Goal: Task Accomplishment & Management: Complete application form

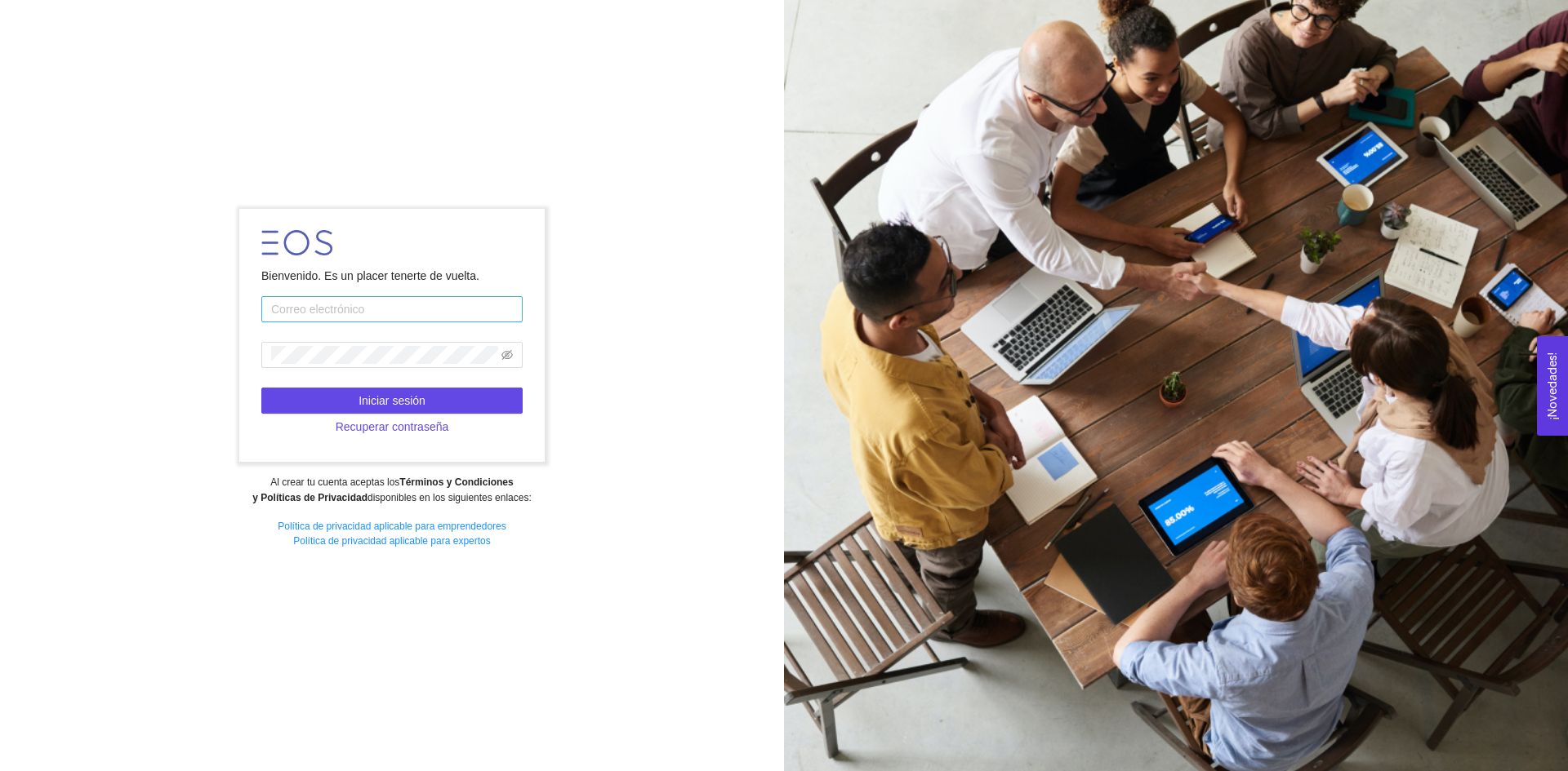
click at [355, 306] on input "text" at bounding box center [391, 310] width 261 height 26
type input "a01254779@tec.mx"
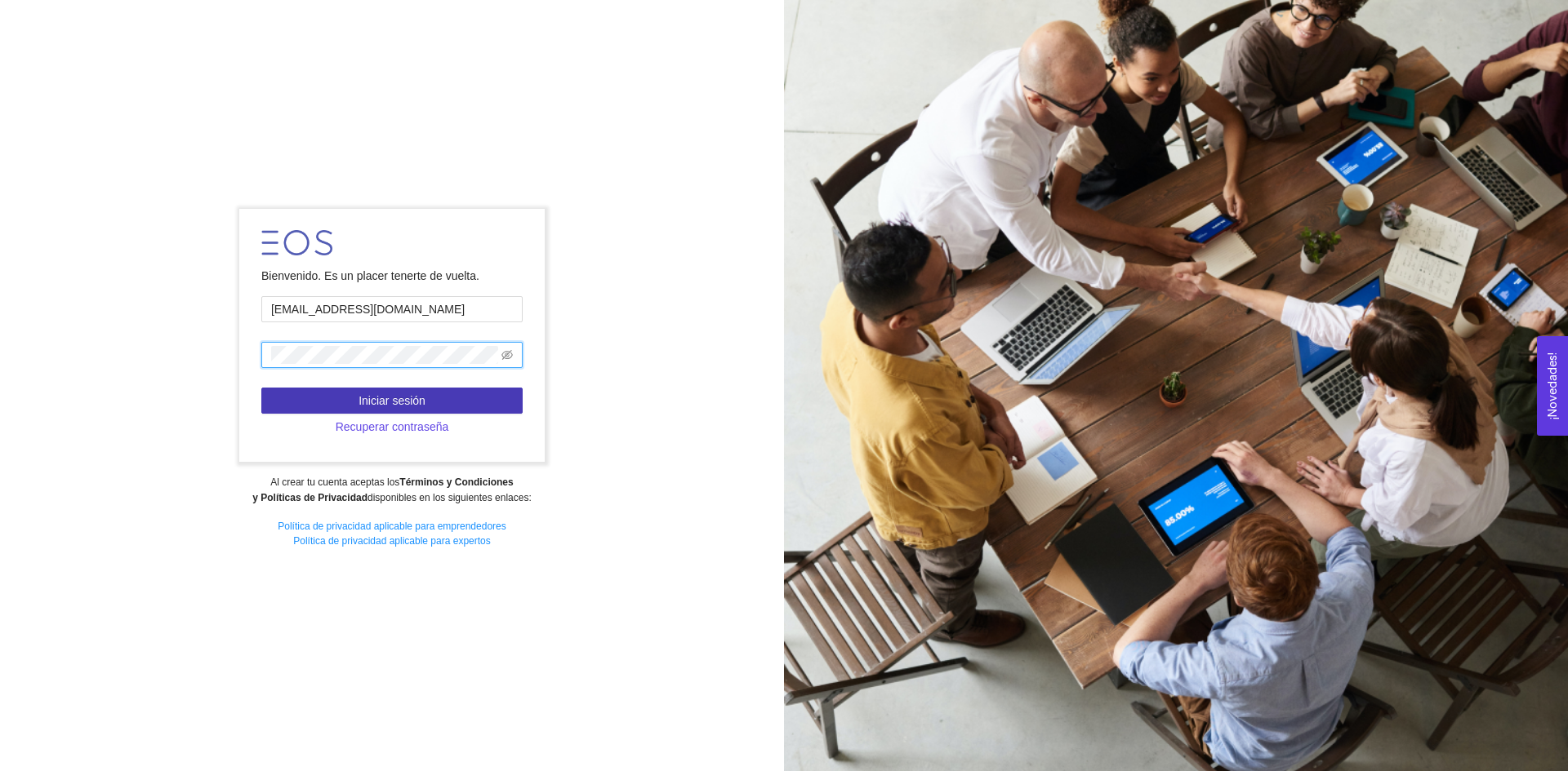
click at [351, 394] on button "Iniciar sesión" at bounding box center [391, 401] width 261 height 26
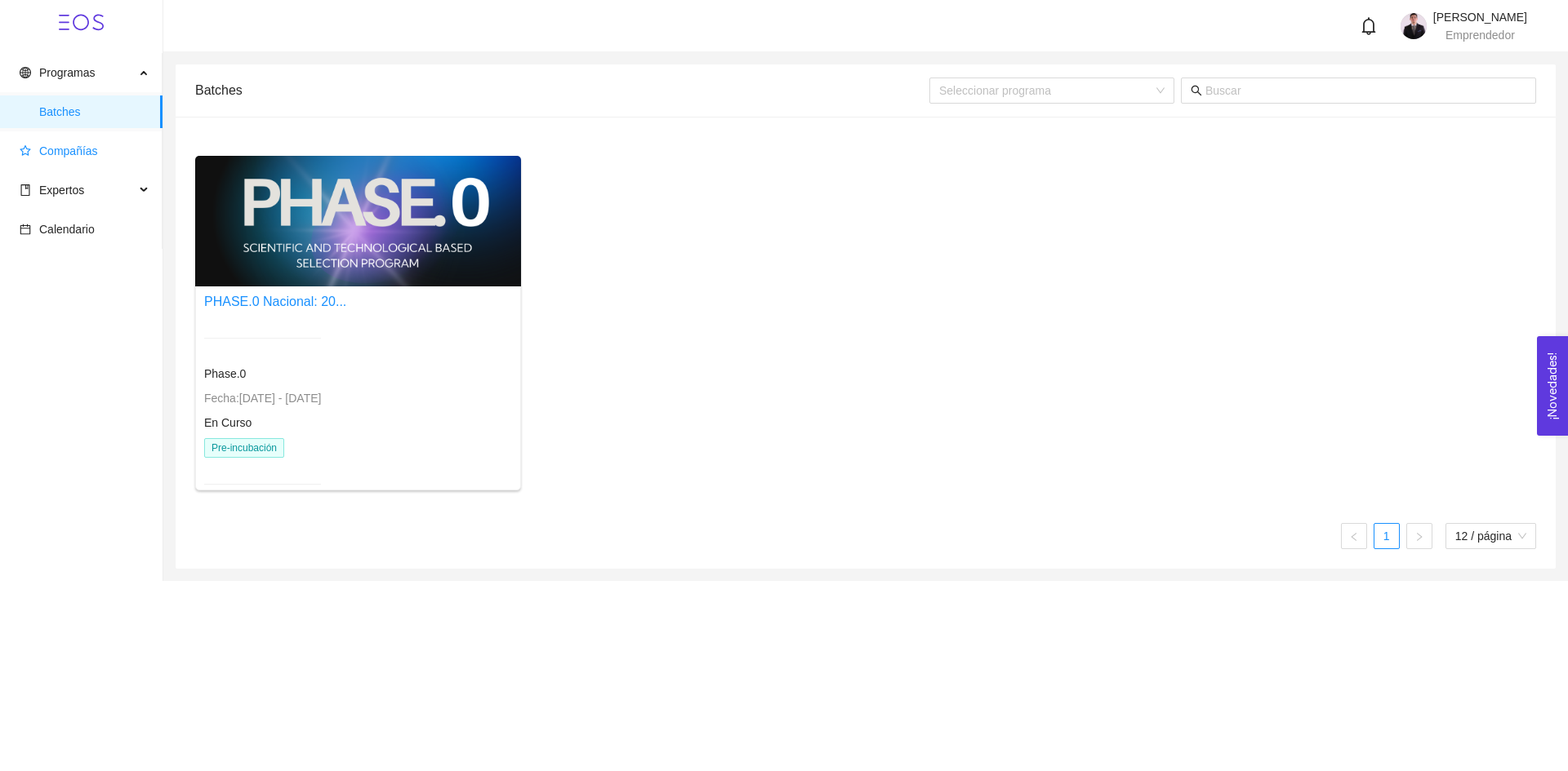
click at [67, 159] on span "Compañías" at bounding box center [84, 151] width 130 height 32
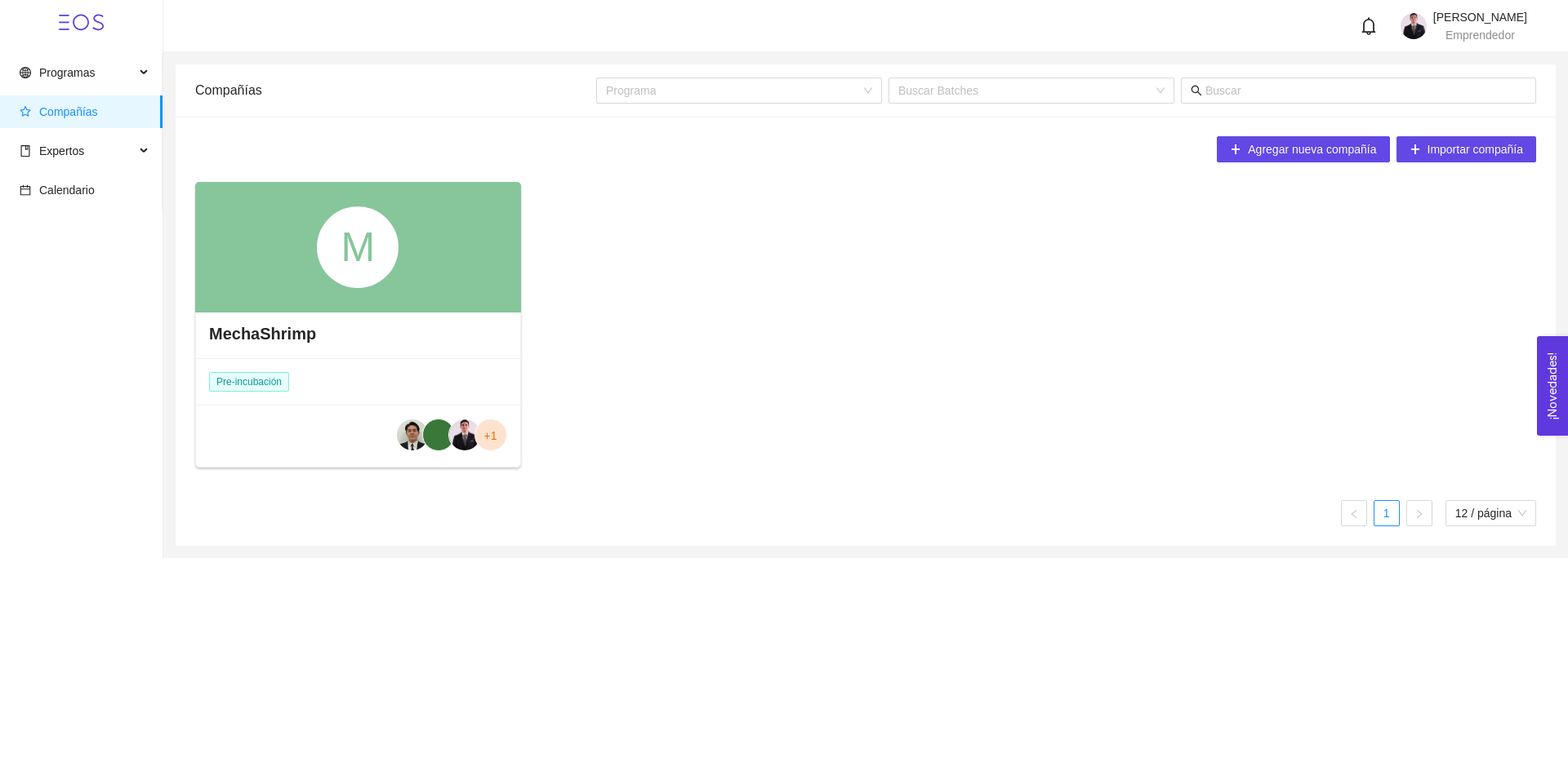
click at [377, 289] on div "M" at bounding box center [358, 247] width 326 height 130
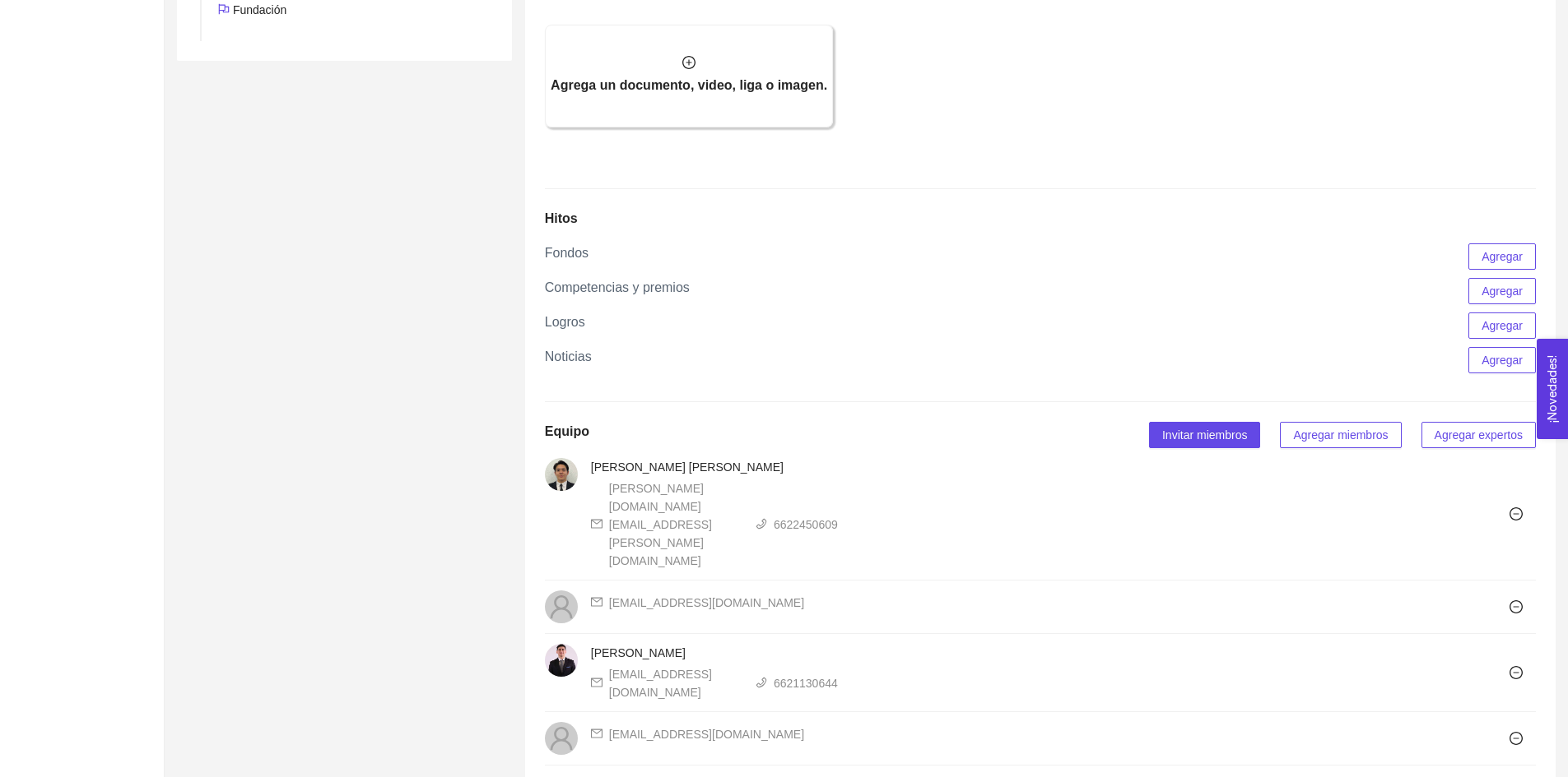
scroll to position [1074, 0]
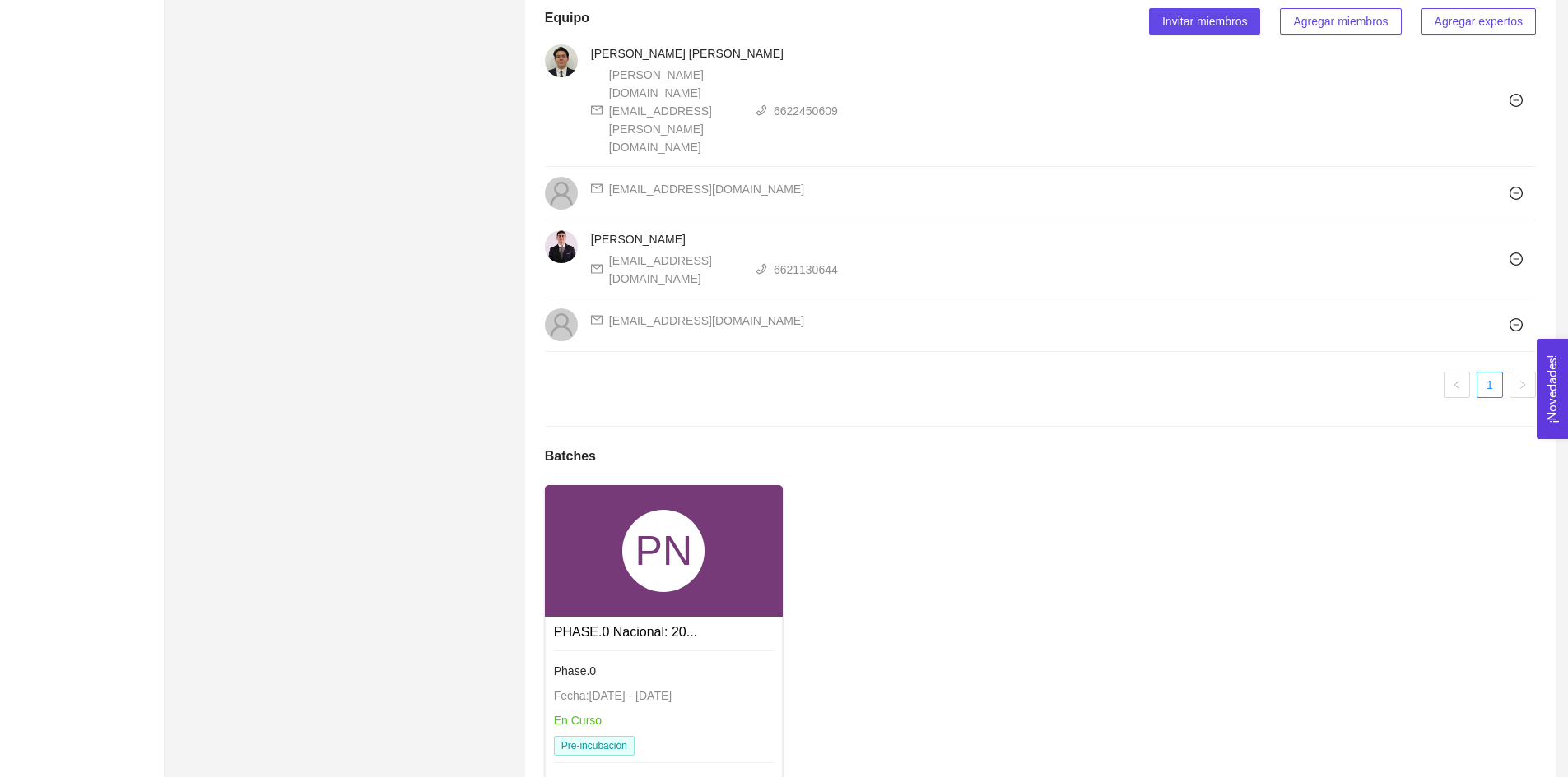
click at [654, 510] on div "PN" at bounding box center [663, 550] width 82 height 82
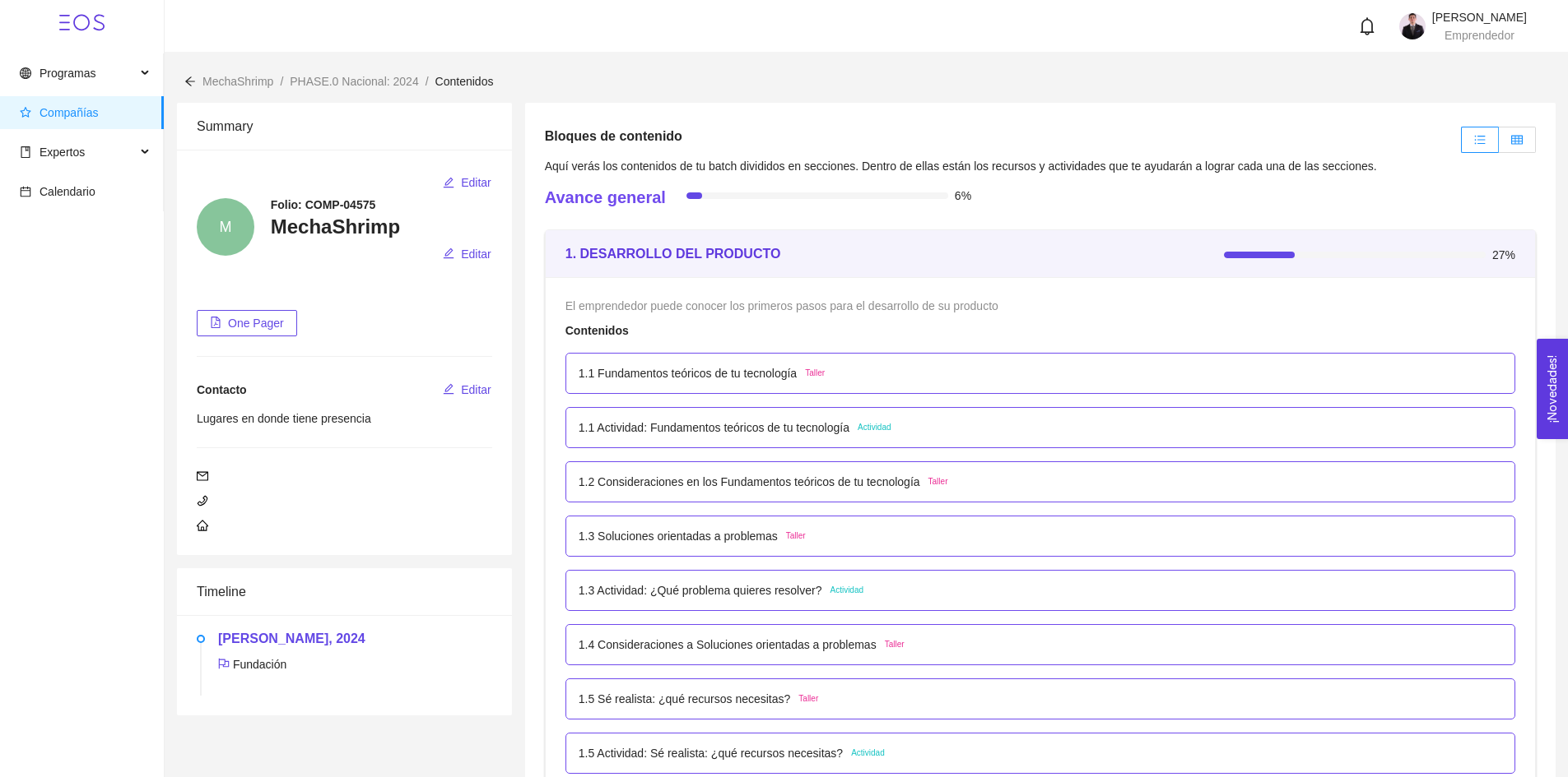
click at [1511, 128] on label at bounding box center [1517, 140] width 37 height 26
click at [1498, 144] on input "radio" at bounding box center [1498, 144] width 0 height 0
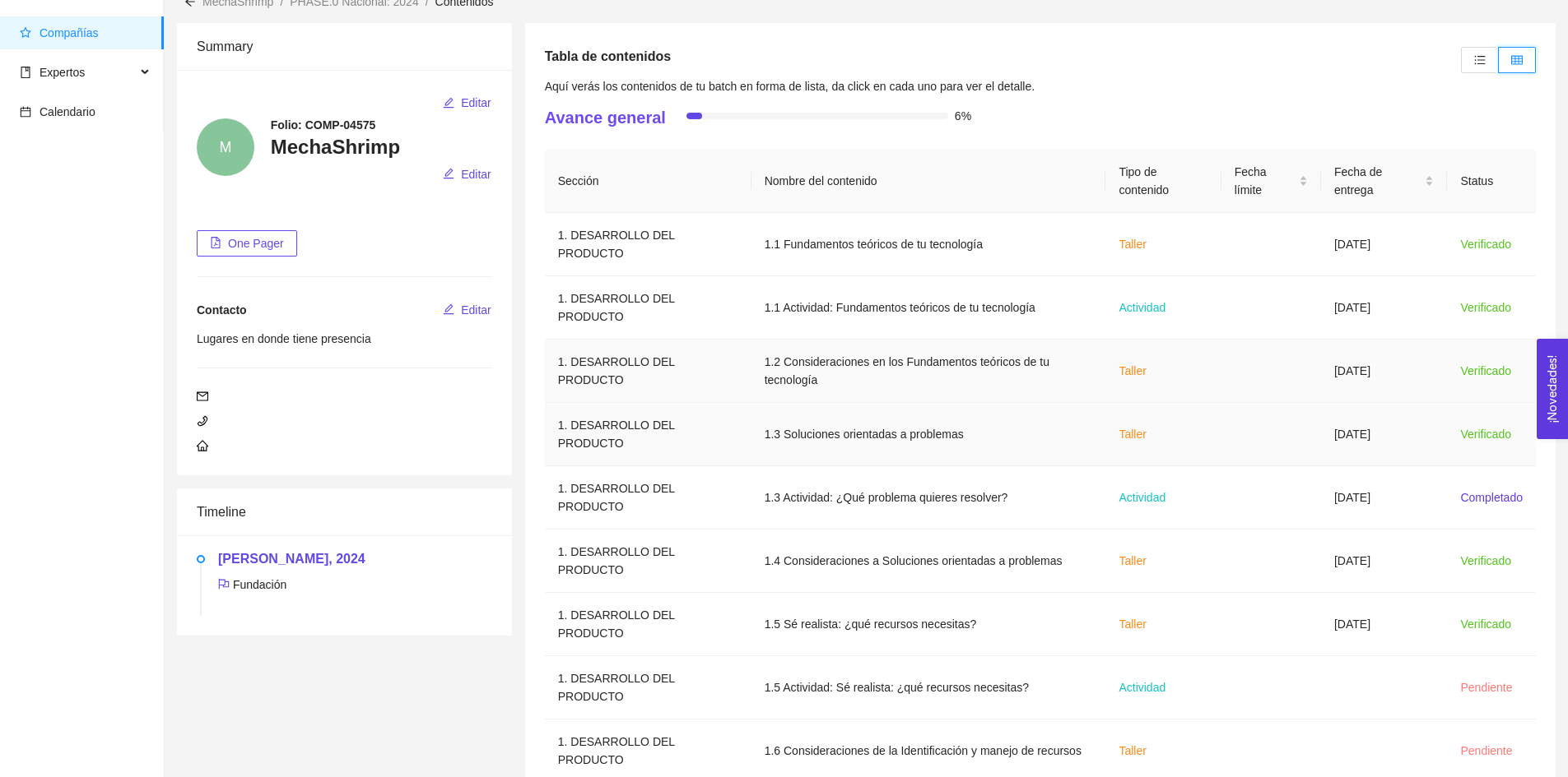
scroll to position [234, 0]
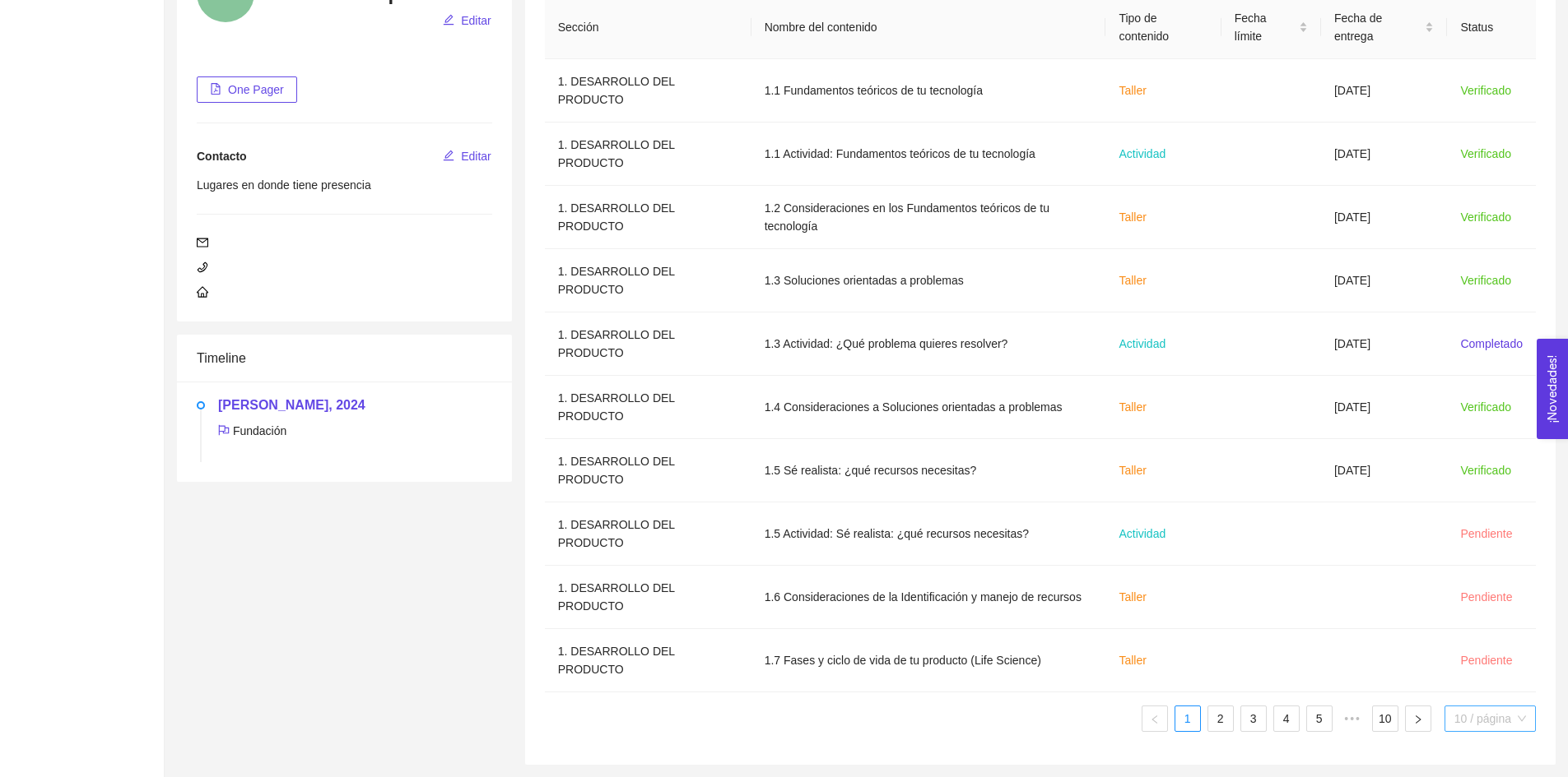
click at [1456, 709] on span "10 / página" at bounding box center [1489, 719] width 71 height 25
click at [1476, 685] on div "100 / página" at bounding box center [1490, 686] width 72 height 19
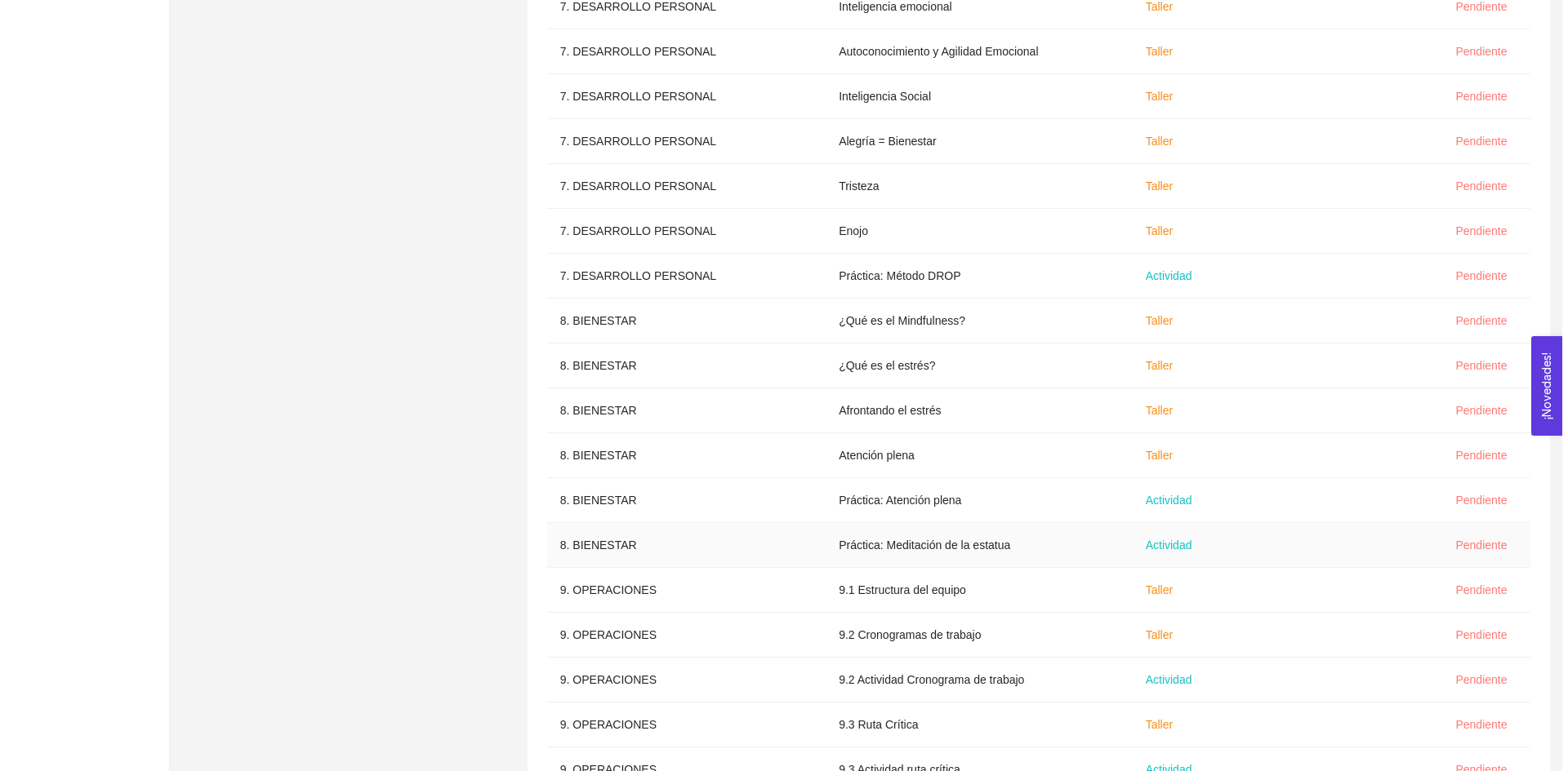
scroll to position [3323, 0]
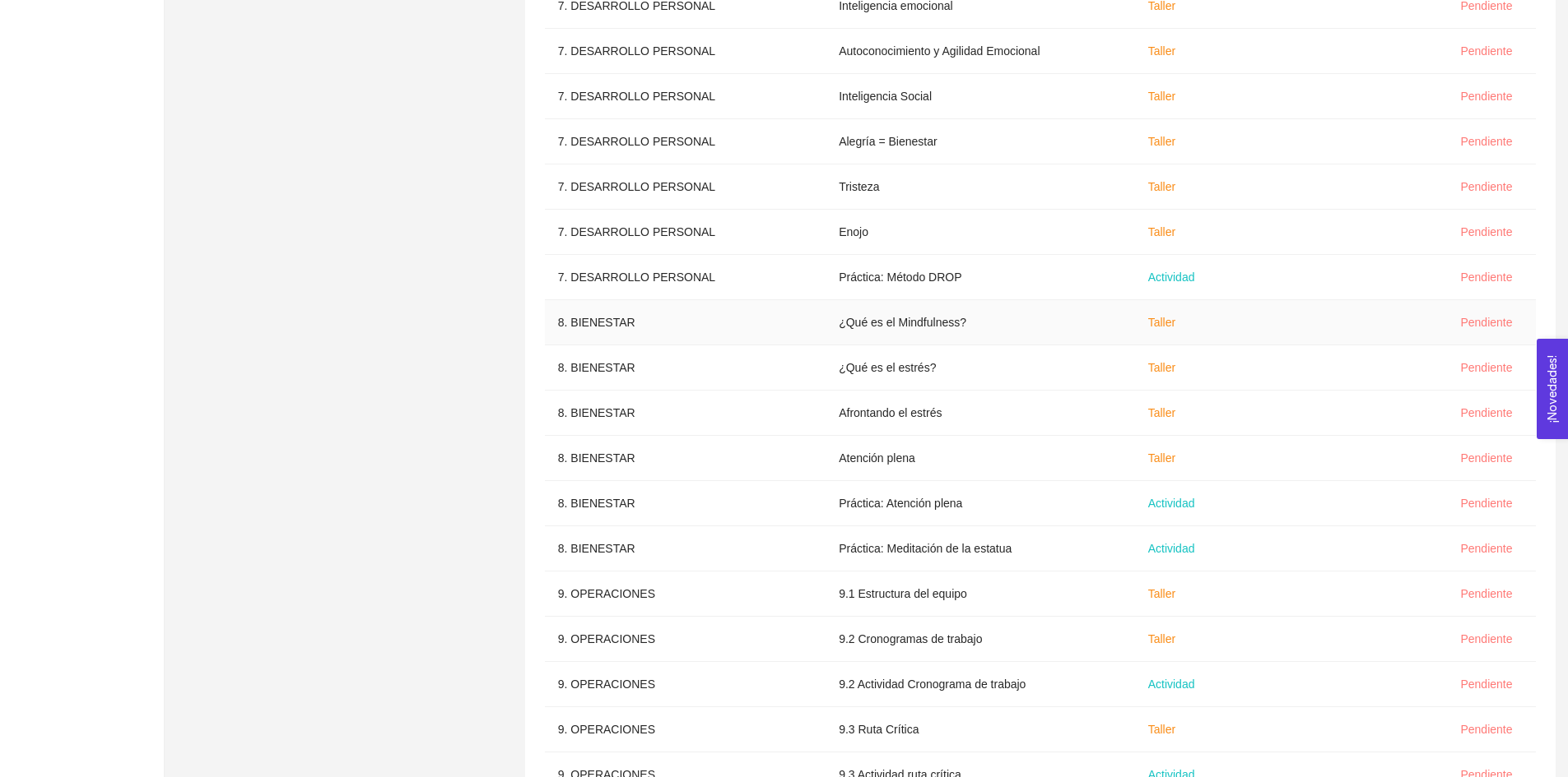
click at [592, 300] on td "8. BIENESTAR" at bounding box center [685, 322] width 281 height 45
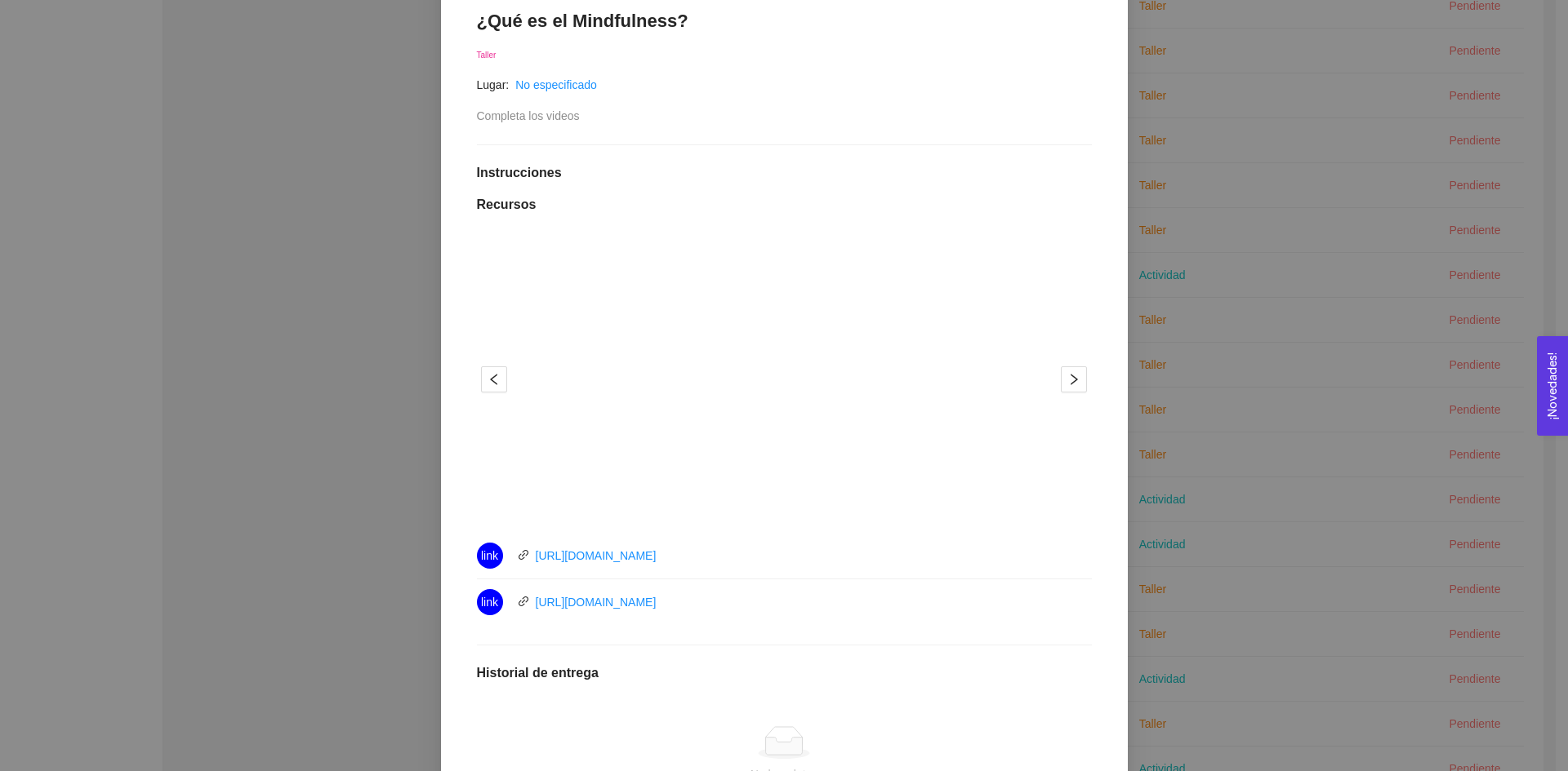
scroll to position [319, 0]
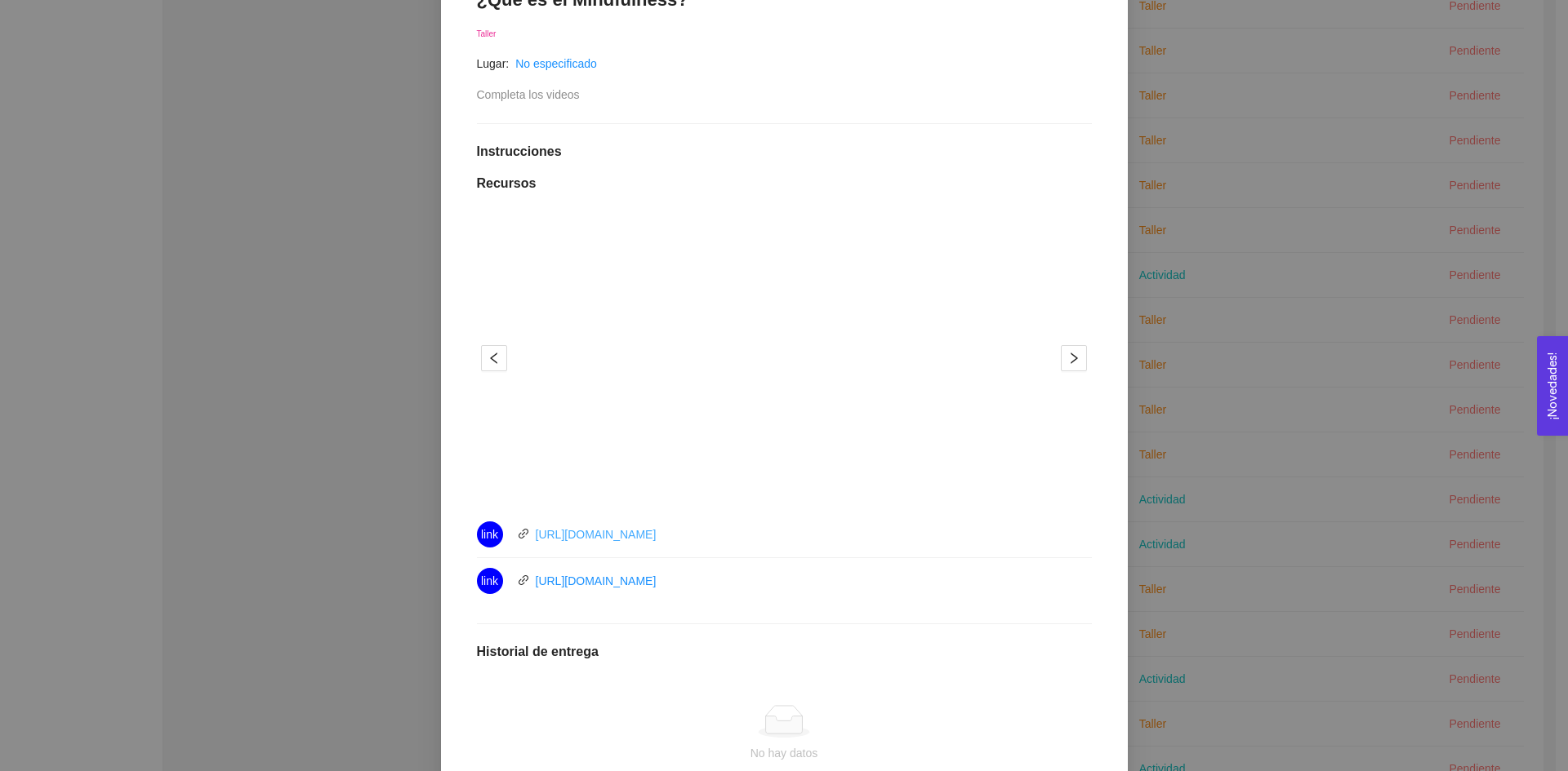
click at [615, 537] on link "[URL][DOMAIN_NAME]" at bounding box center [596, 534] width 121 height 13
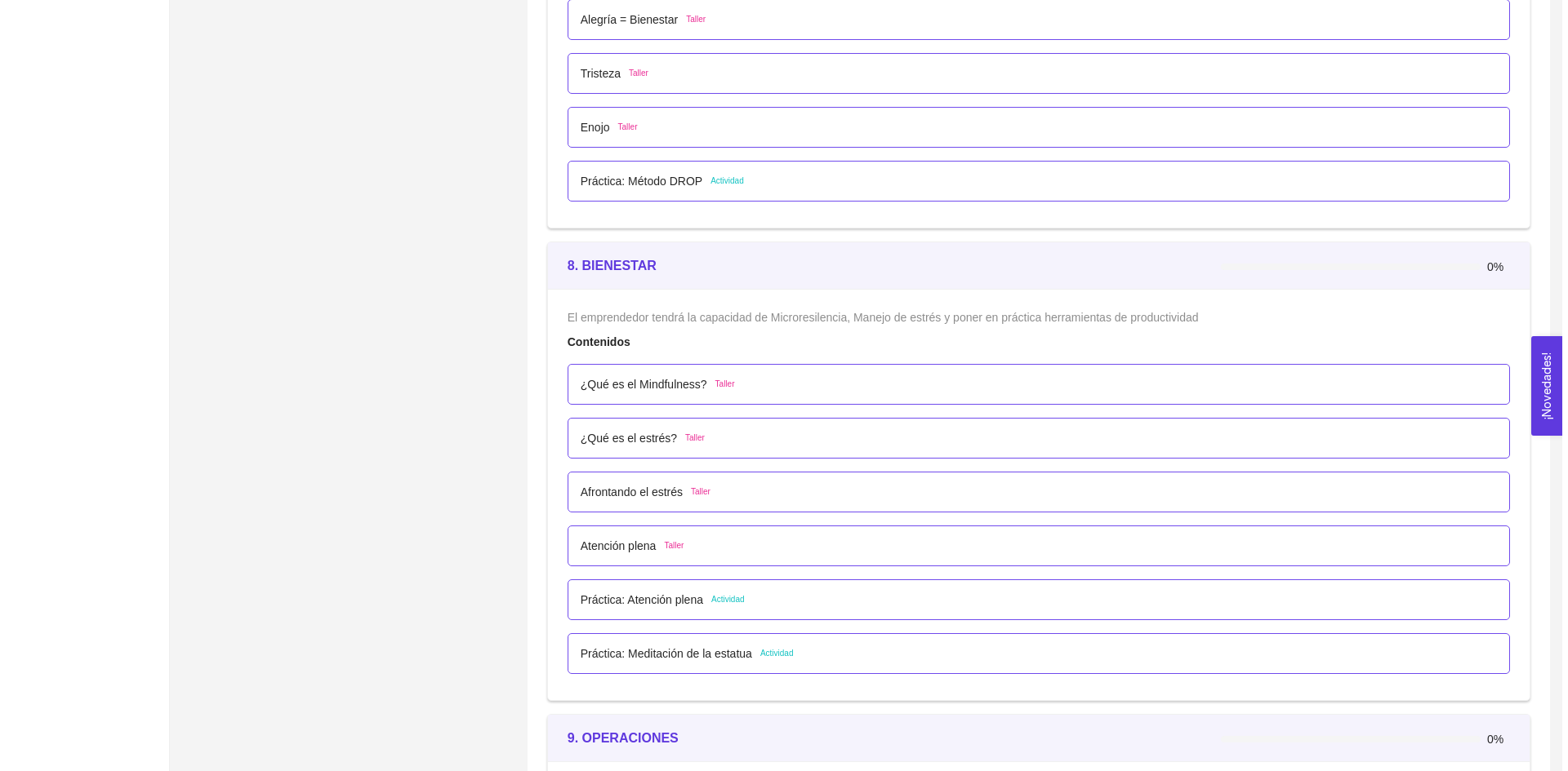
scroll to position [4821, 0]
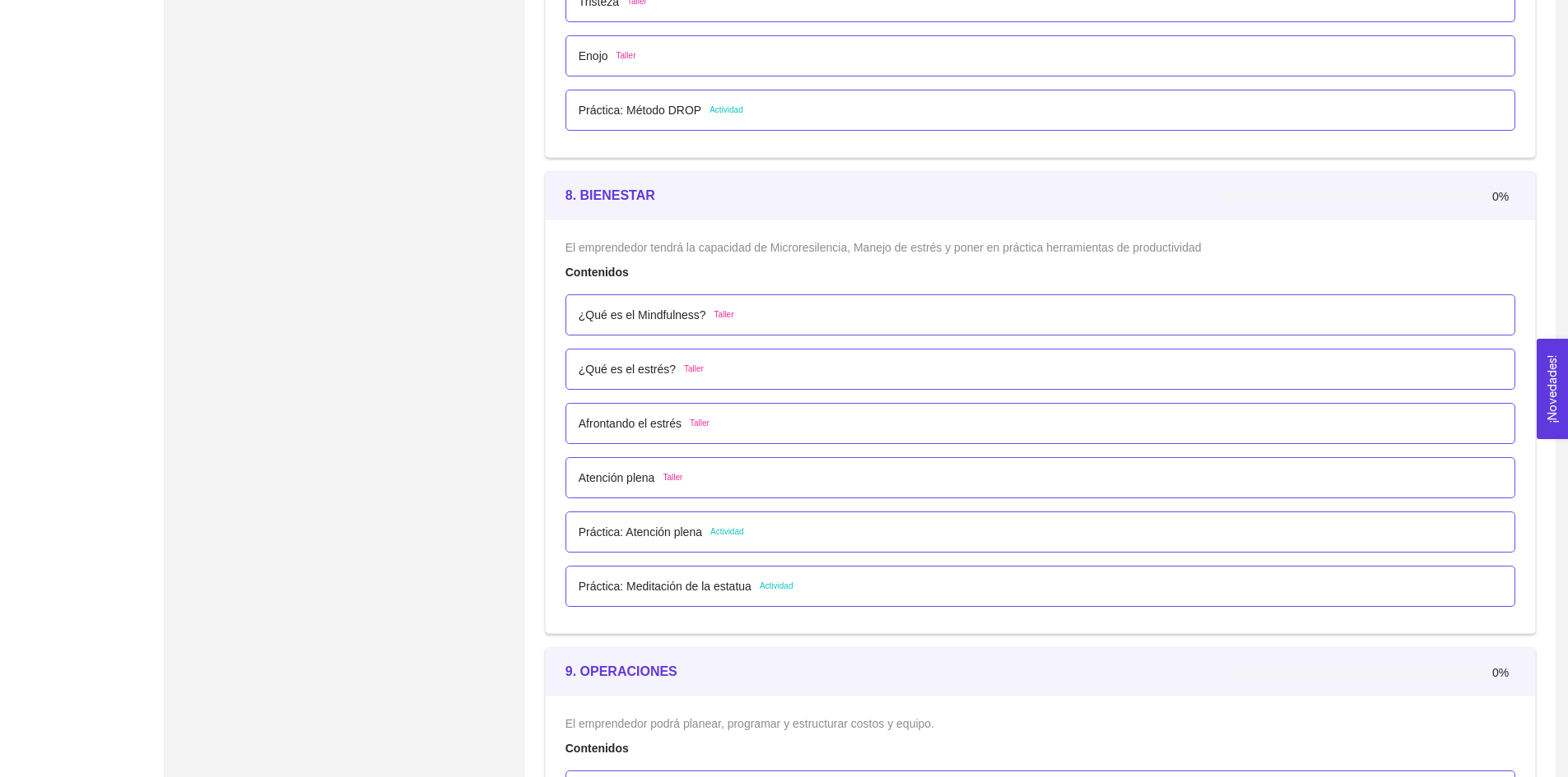
click at [656, 318] on p "¿Qué es el Mindfulness?" at bounding box center [642, 315] width 128 height 19
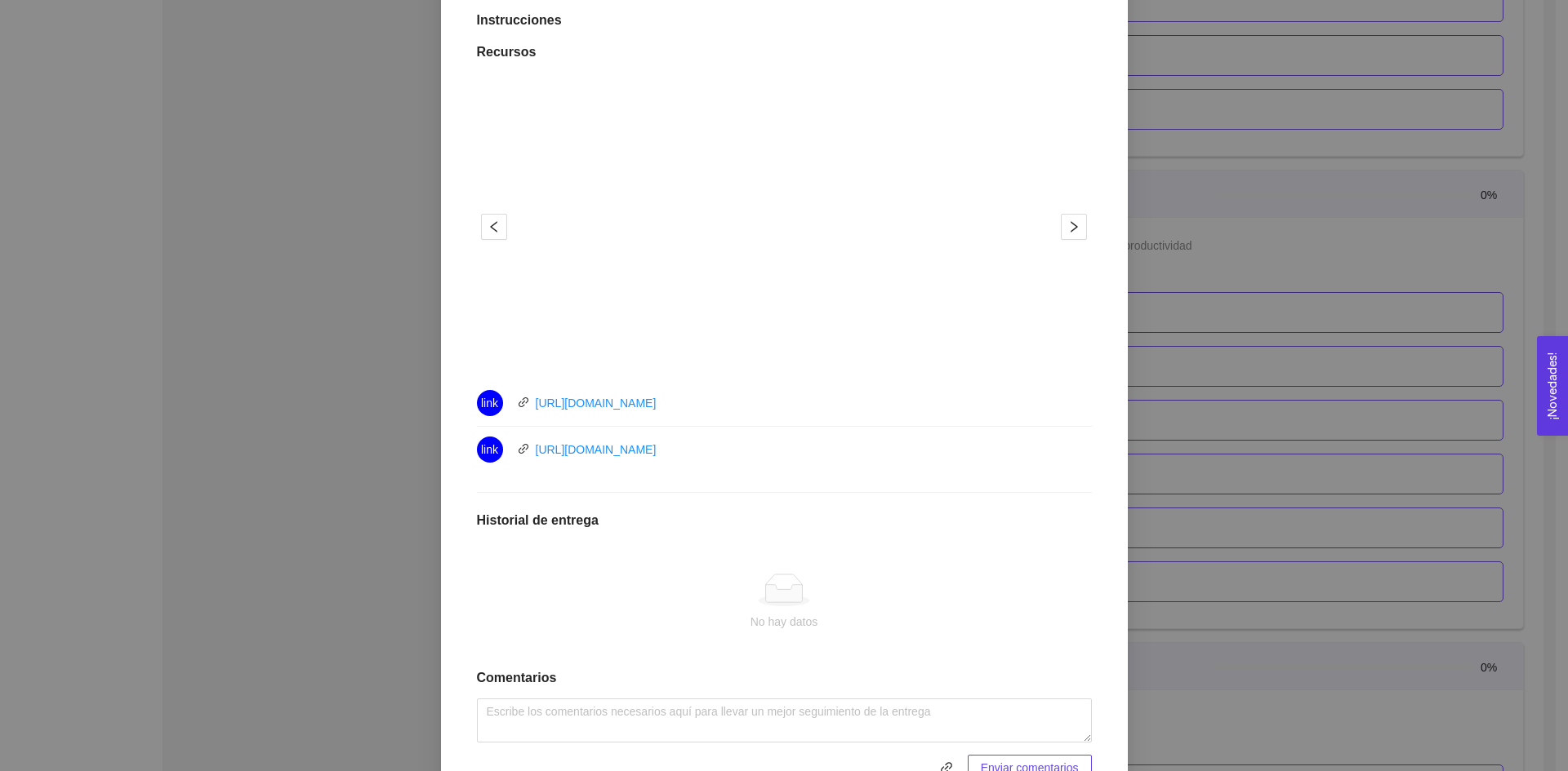
scroll to position [487, 0]
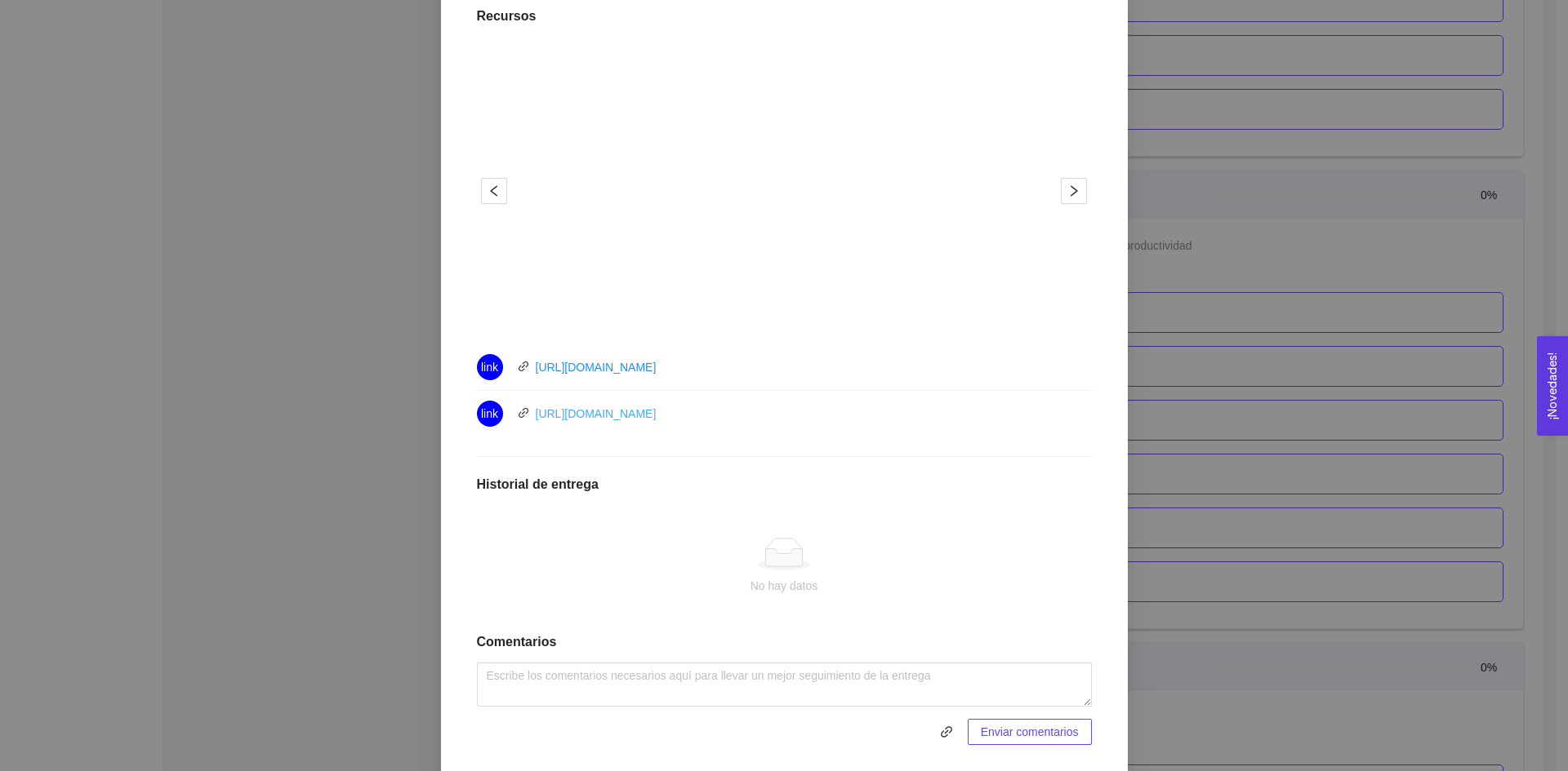
click at [633, 418] on link "[URL][DOMAIN_NAME]" at bounding box center [596, 413] width 121 height 13
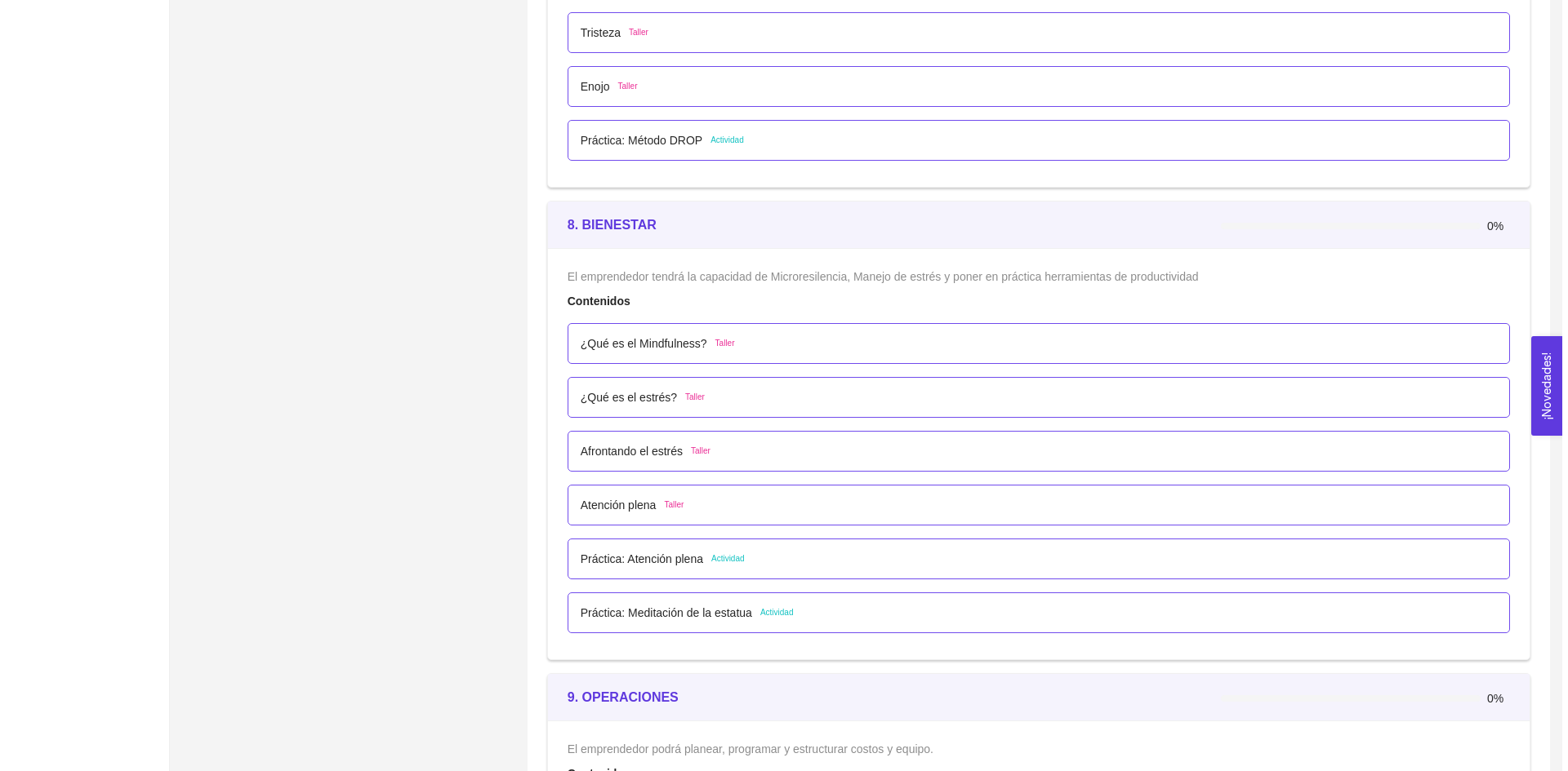
scroll to position [4789, 0]
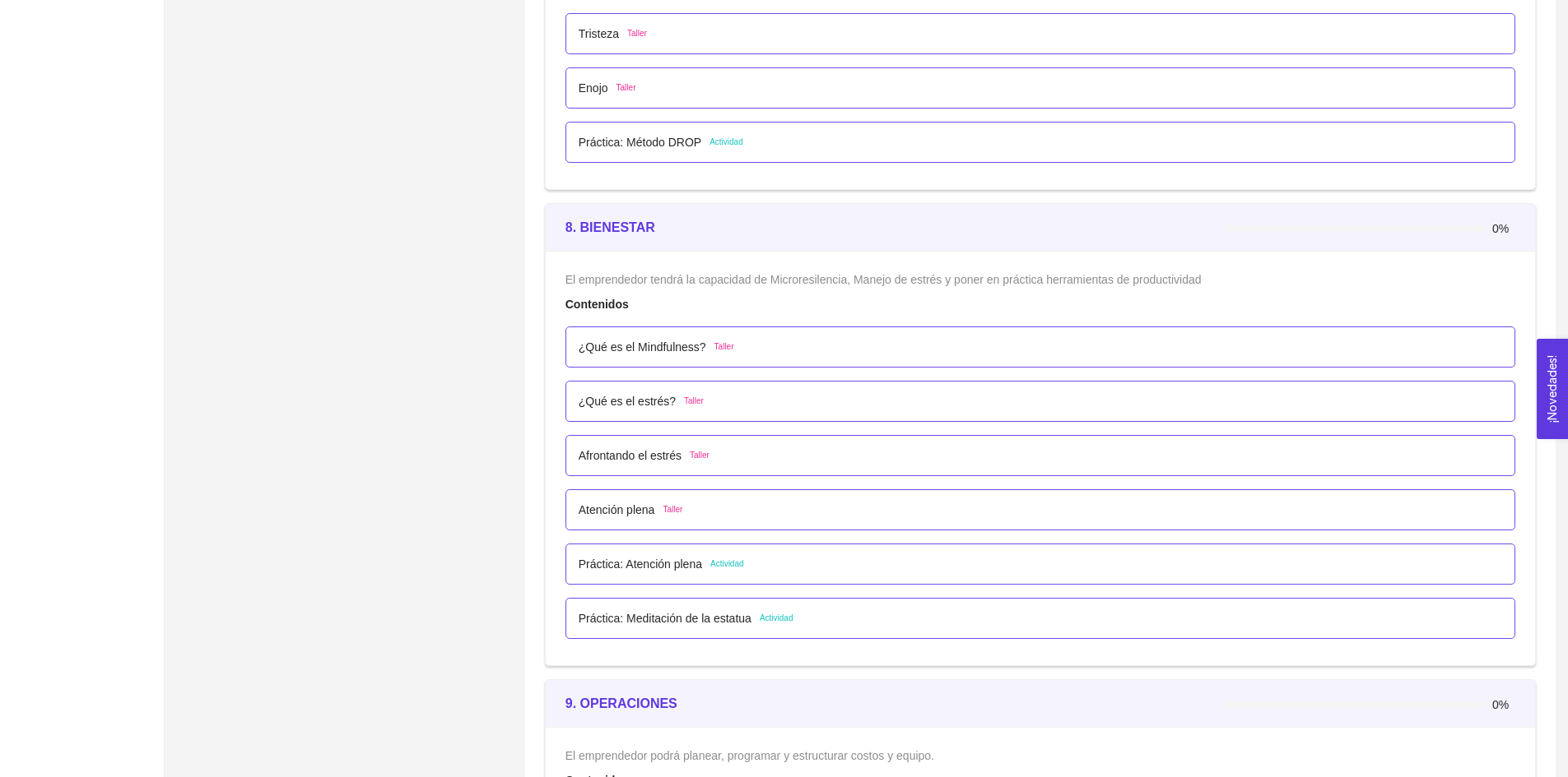
click at [671, 353] on p "¿Qué es el Mindfulness?" at bounding box center [642, 347] width 128 height 19
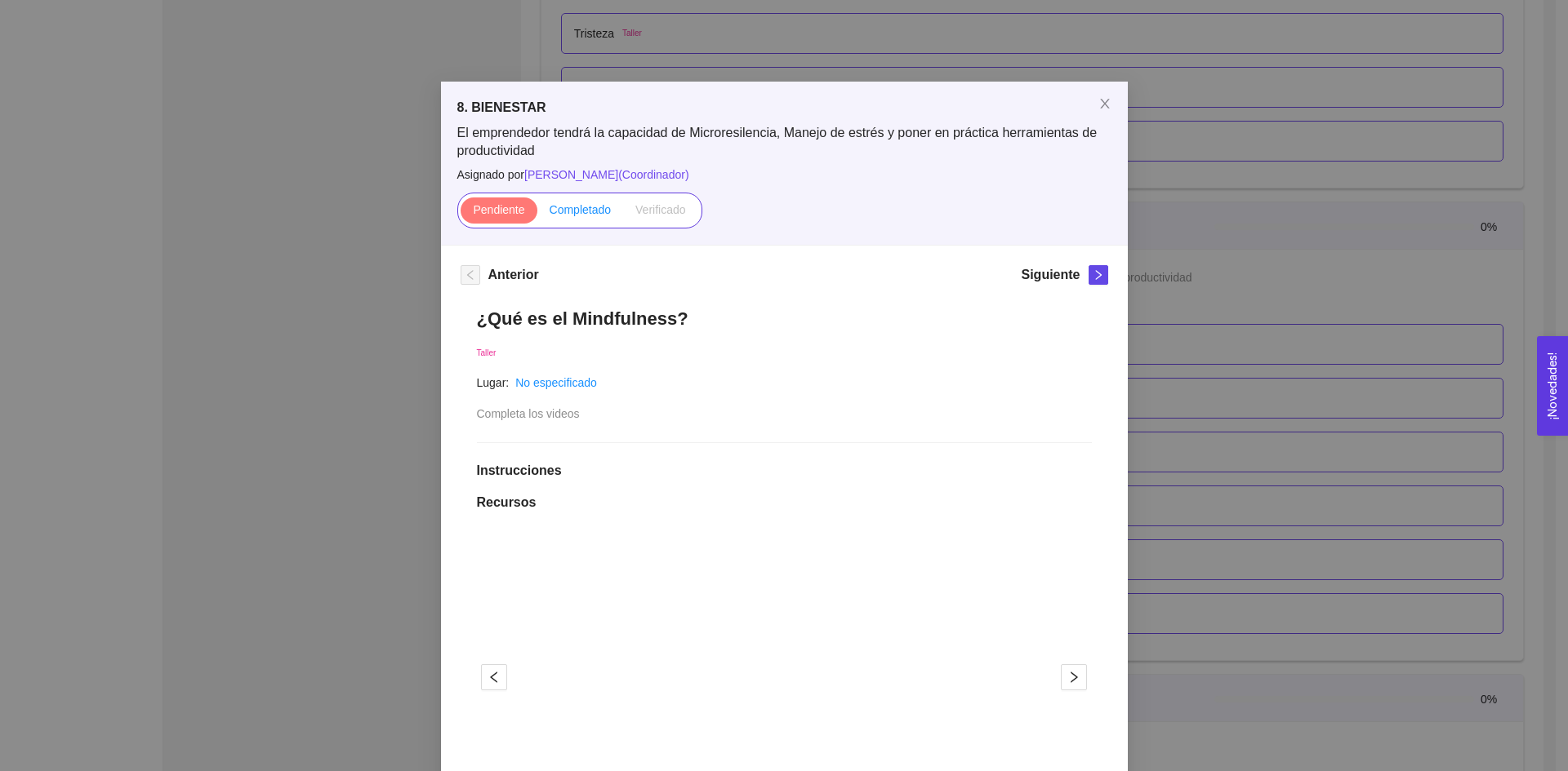
click at [587, 221] on label "Completado" at bounding box center [580, 211] width 87 height 26
click at [538, 214] on input "Completado" at bounding box center [538, 214] width 0 height 0
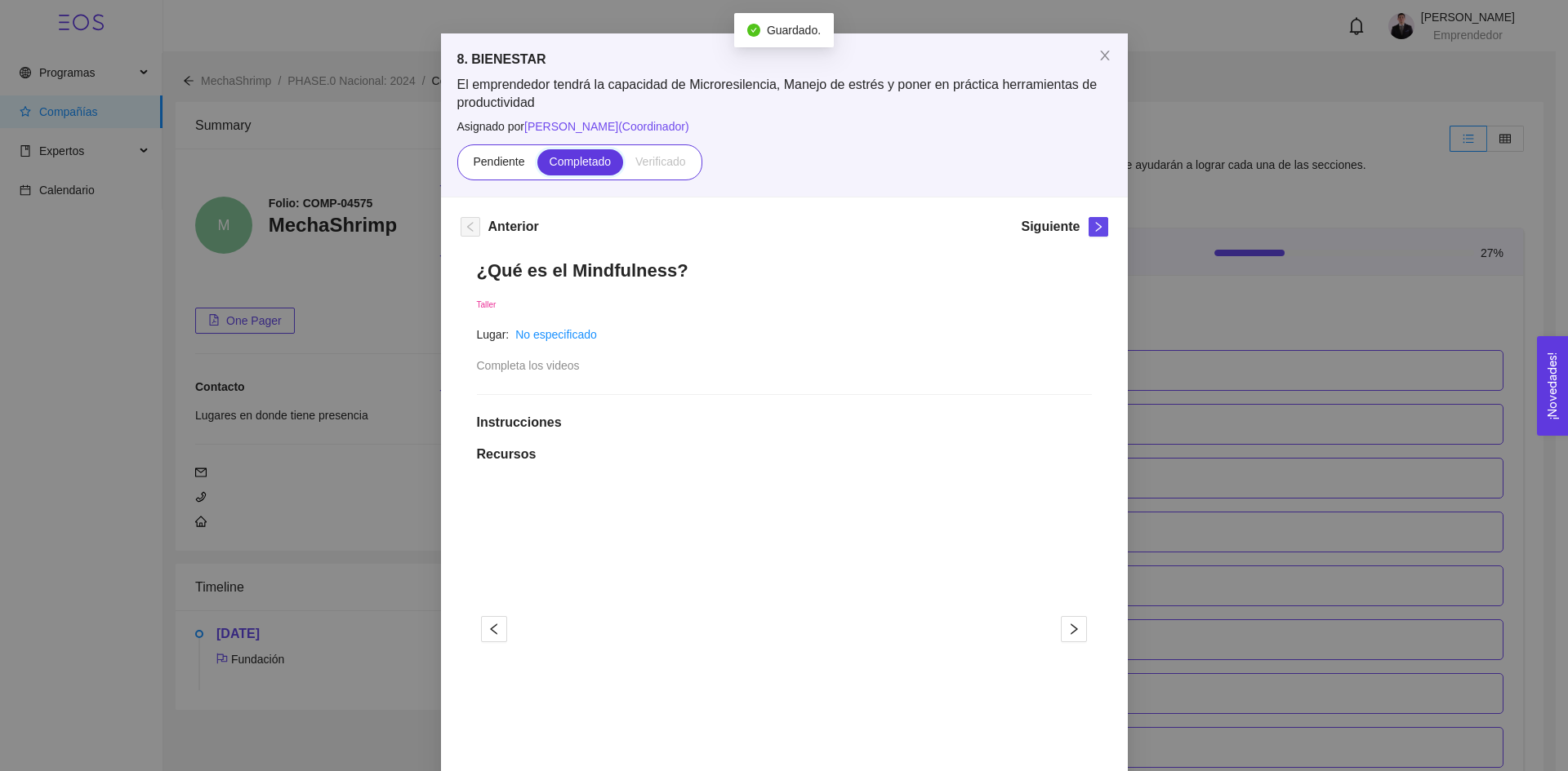
scroll to position [0, 0]
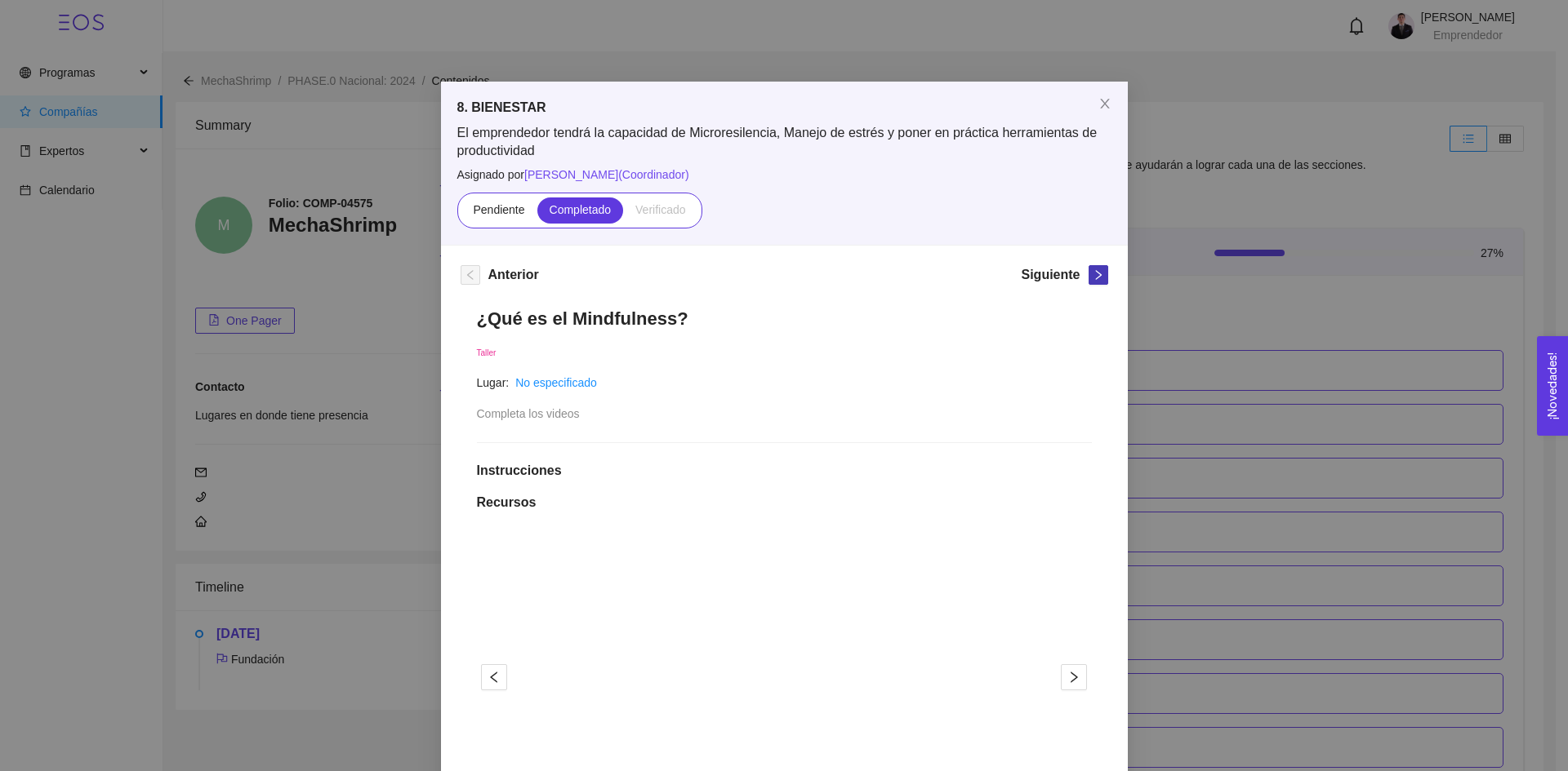
click at [1093, 276] on icon "right" at bounding box center [1098, 275] width 11 height 11
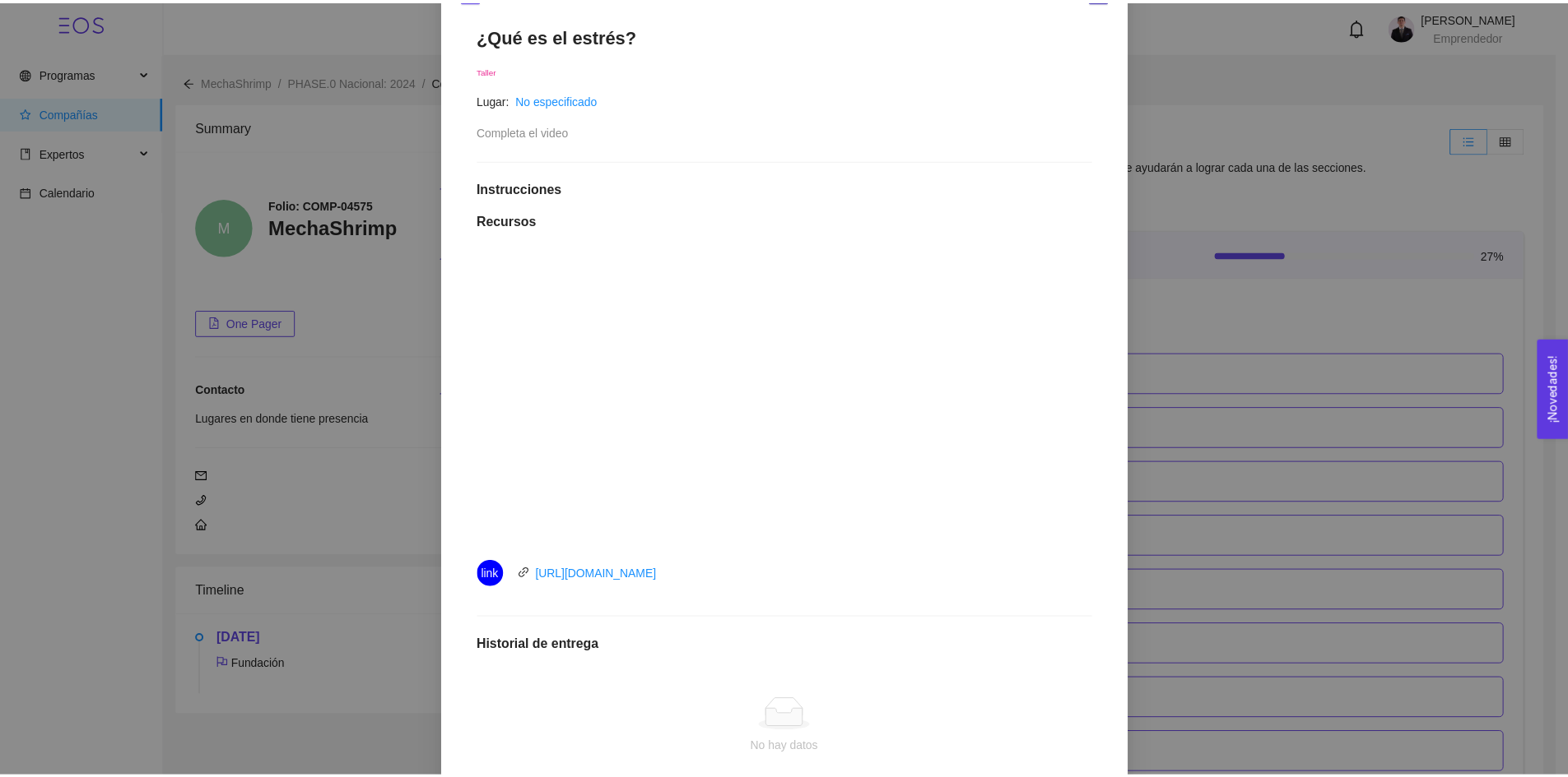
scroll to position [284, 0]
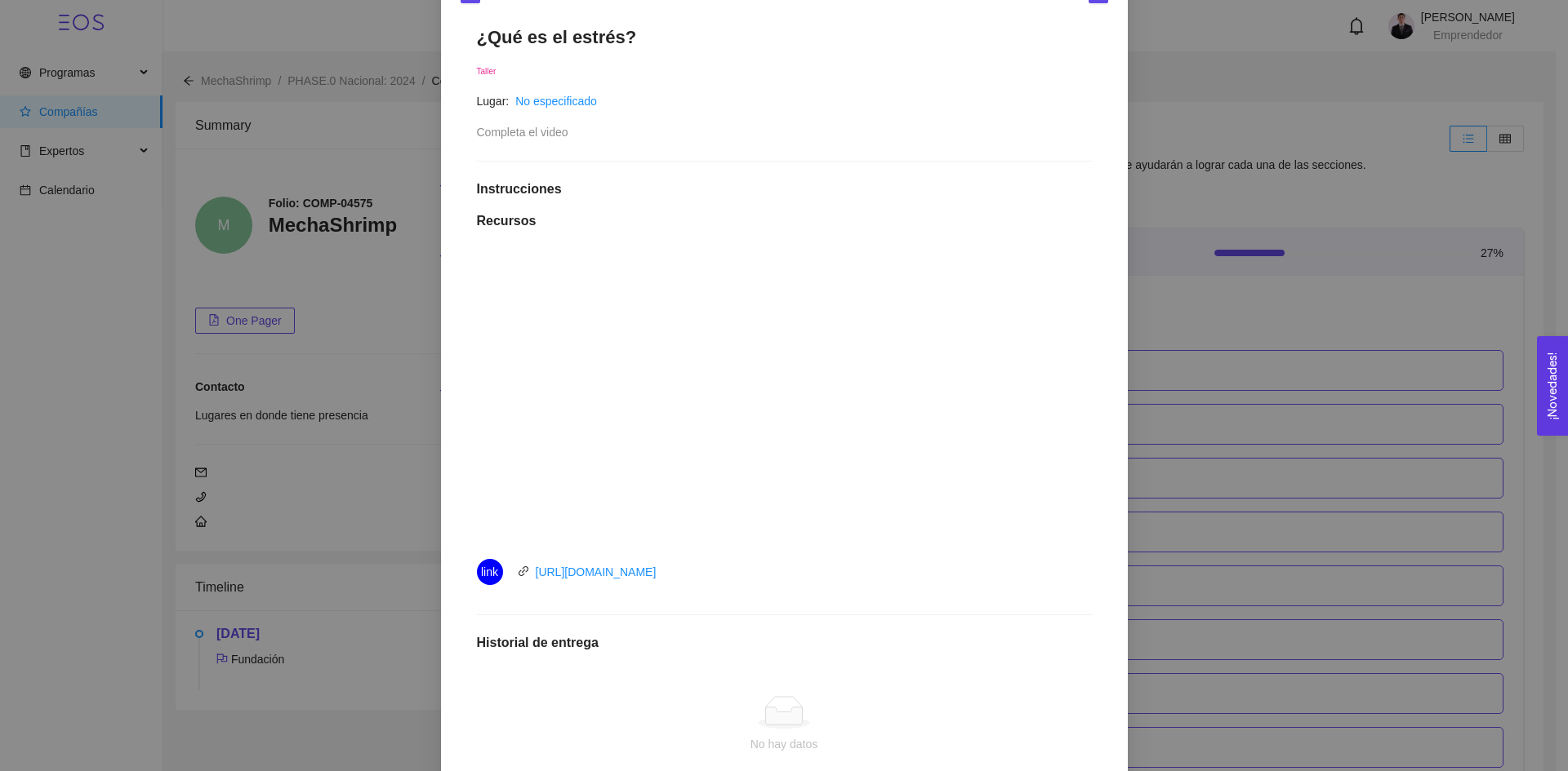
click at [1229, 270] on div "8. BIENESTAR El emprendedor tendrá la capacidad de Microresilencia, Manejo de e…" at bounding box center [784, 385] width 1568 height 771
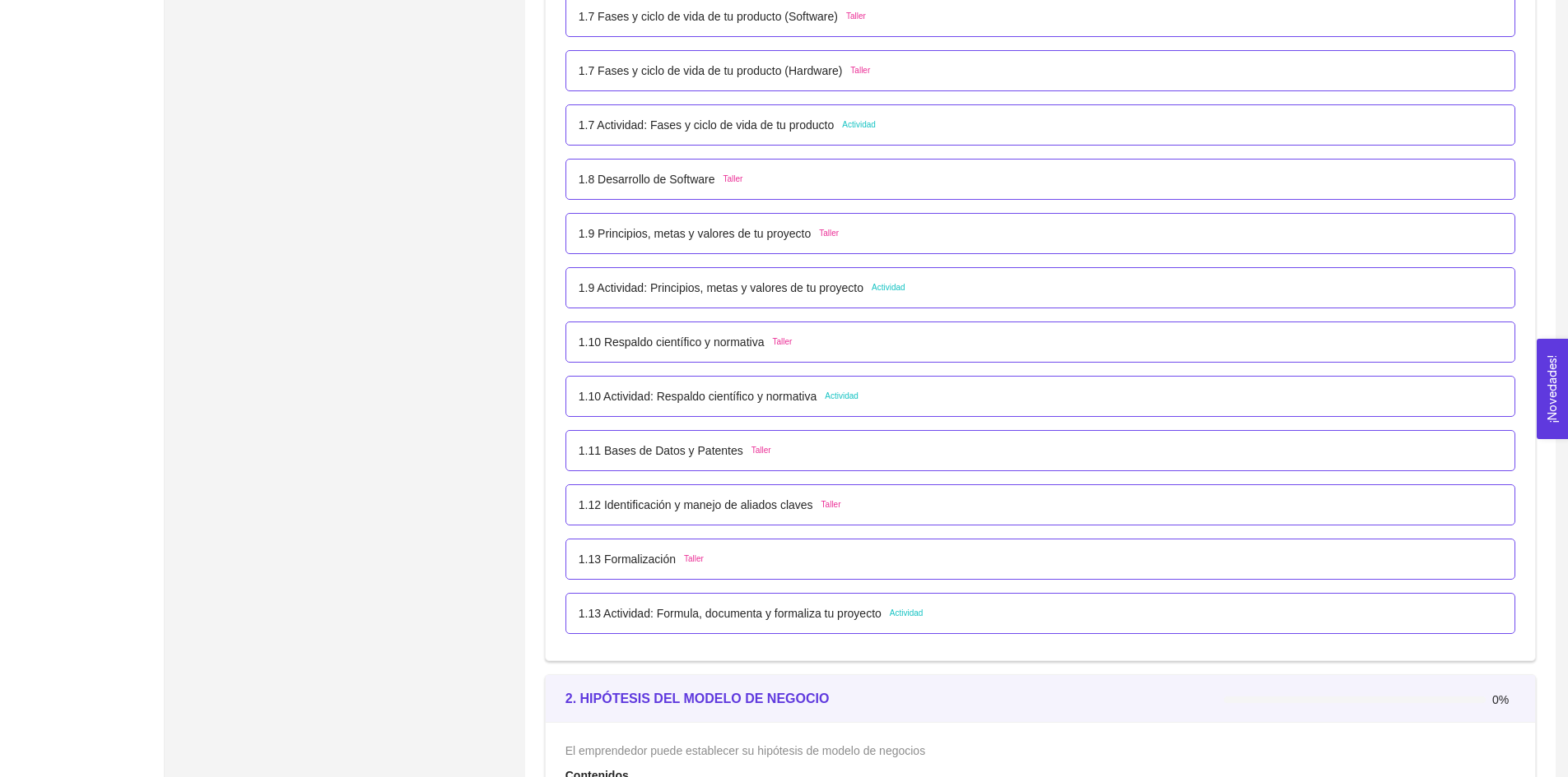
scroll to position [0, 0]
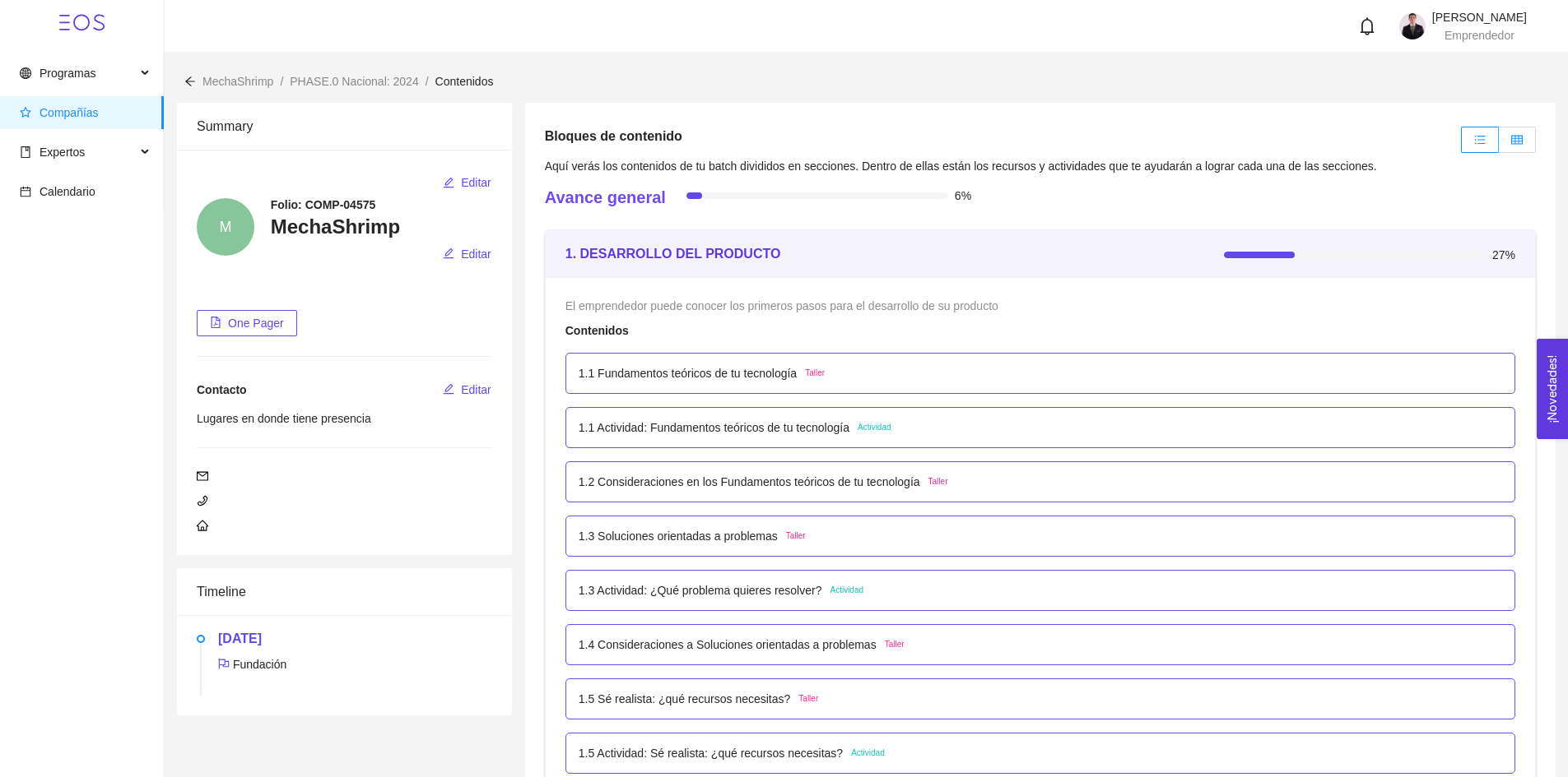
click at [1521, 147] on label at bounding box center [1517, 140] width 37 height 26
click at [1498, 144] on input "radio" at bounding box center [1498, 144] width 0 height 0
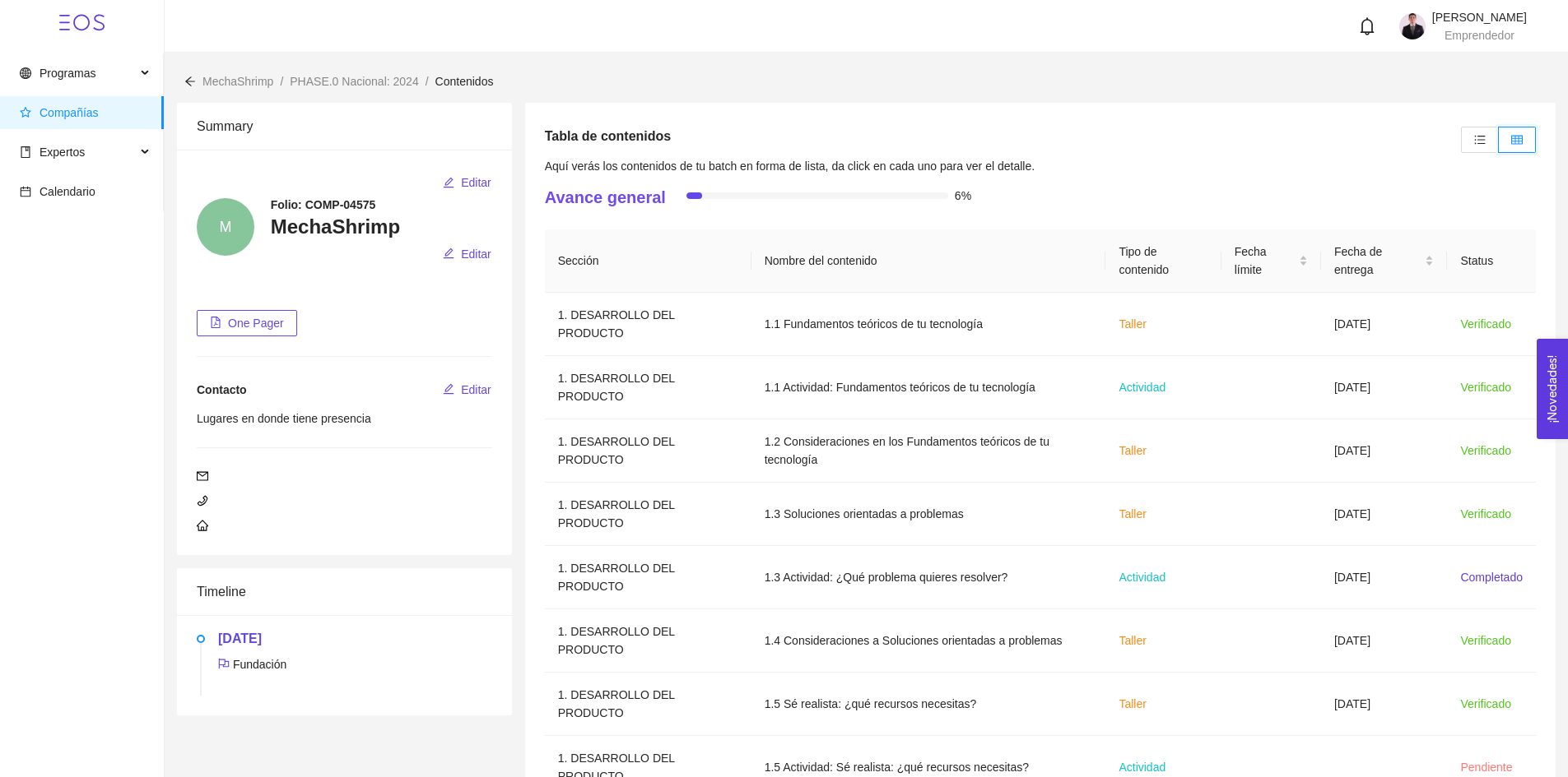
scroll to position [234, 0]
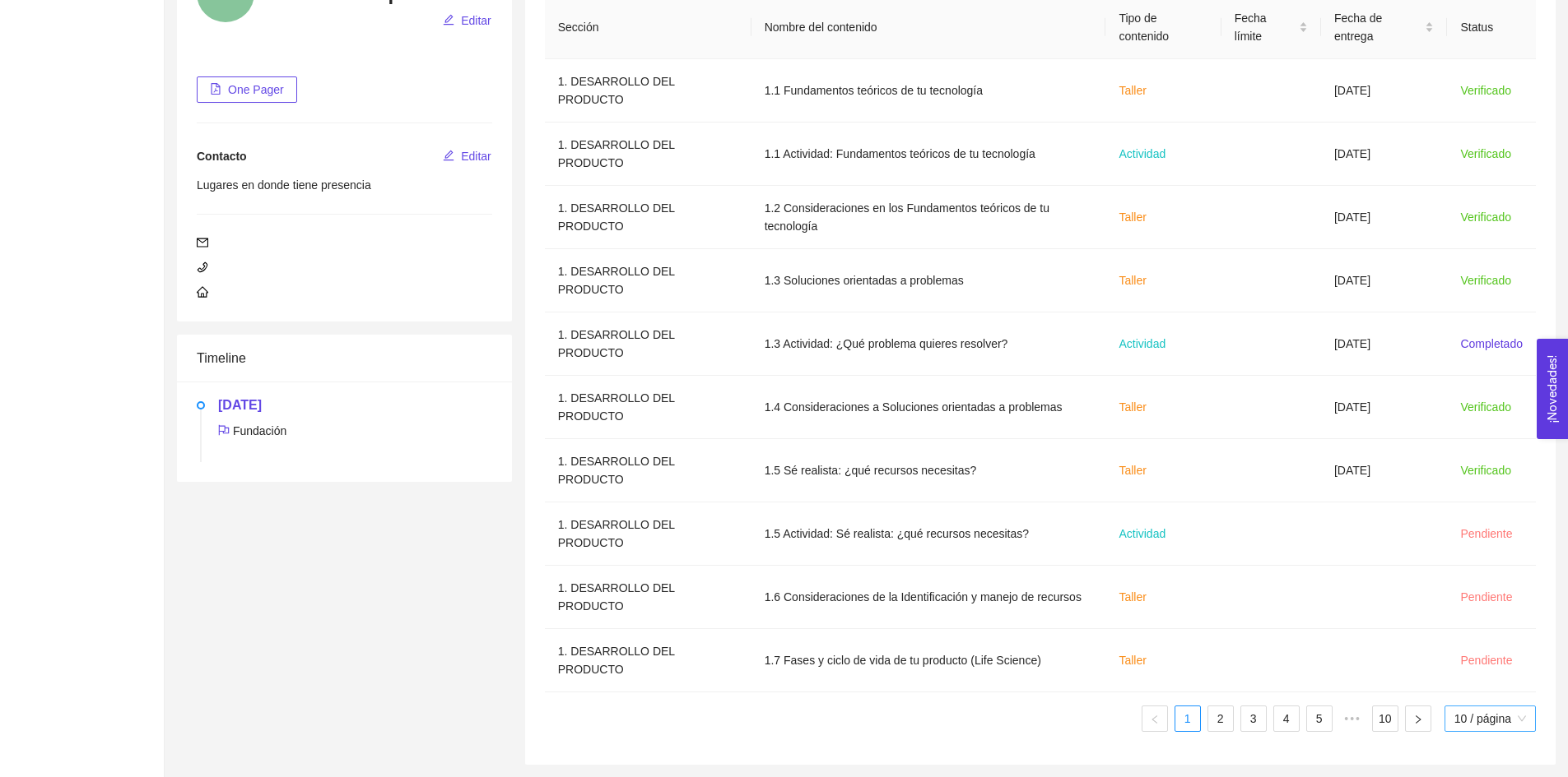
click at [1510, 706] on div "10 / página" at bounding box center [1490, 719] width 92 height 26
click at [1486, 687] on div "100 / página" at bounding box center [1490, 686] width 72 height 19
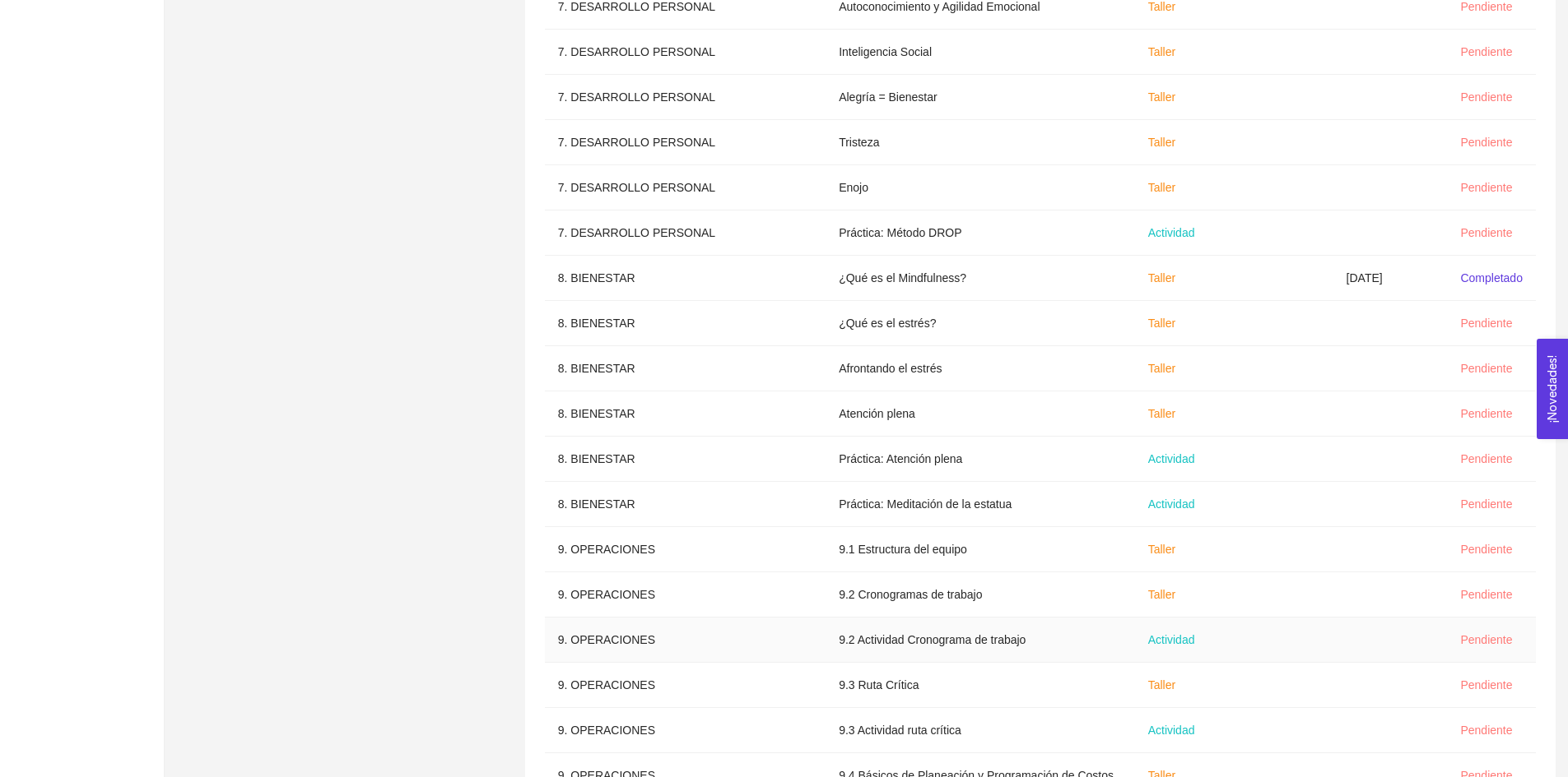
scroll to position [3393, 0]
